Goal: Task Accomplishment & Management: Manage account settings

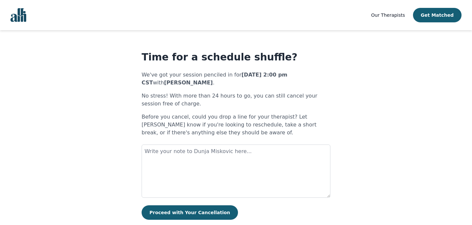
scroll to position [15, 0]
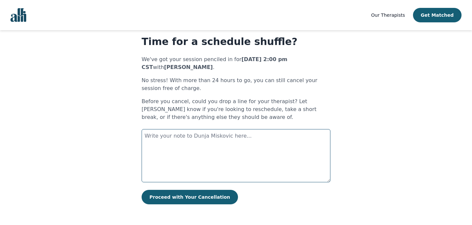
click at [212, 136] on textarea at bounding box center [236, 155] width 189 height 53
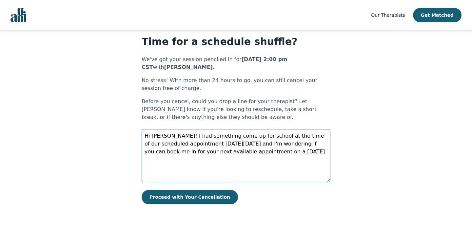
click at [177, 153] on textarea "Hi [PERSON_NAME]! I had something come up for school at the time of our schedul…" at bounding box center [236, 155] width 189 height 53
click at [293, 155] on textarea "Hi [PERSON_NAME]! I had something come up for school at the time of our schedul…" at bounding box center [236, 155] width 189 height 53
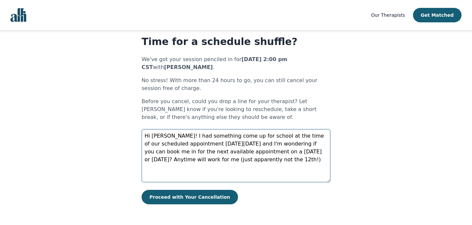
click at [231, 162] on textarea "Hi [PERSON_NAME]! I had something come up for school at the time of our schedul…" at bounding box center [236, 155] width 189 height 53
click at [281, 165] on textarea "Hi [PERSON_NAME]! I had something come up for school at the time of our schedul…" at bounding box center [236, 155] width 189 height 53
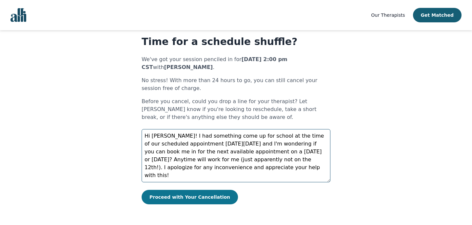
type textarea "Hi [PERSON_NAME]! I had something come up for school at the time of our schedul…"
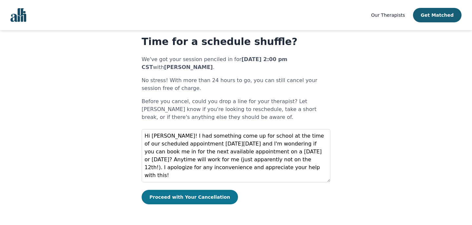
click at [207, 198] on button "Proceed with Your Cancellation" at bounding box center [190, 197] width 96 height 14
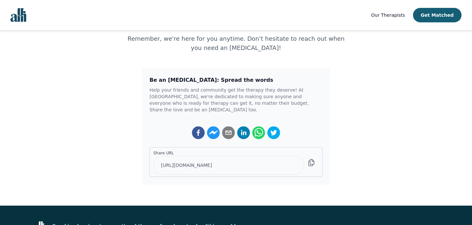
scroll to position [111, 0]
